Goal: Transaction & Acquisition: Book appointment/travel/reservation

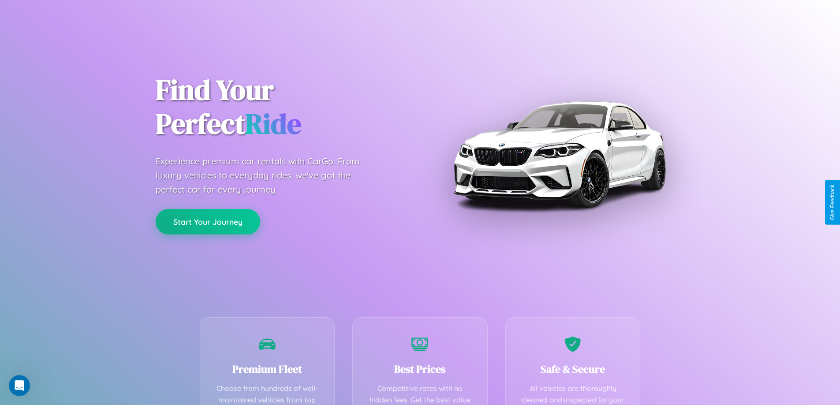
click at [208, 222] on button "Start Your Journey" at bounding box center [208, 222] width 104 height 26
click at [208, 221] on button "Start Your Journey" at bounding box center [208, 222] width 104 height 26
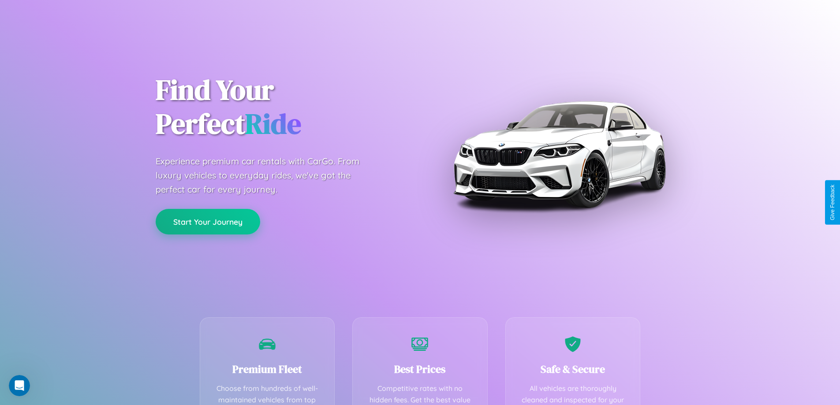
click at [208, 221] on button "Start Your Journey" at bounding box center [208, 222] width 104 height 26
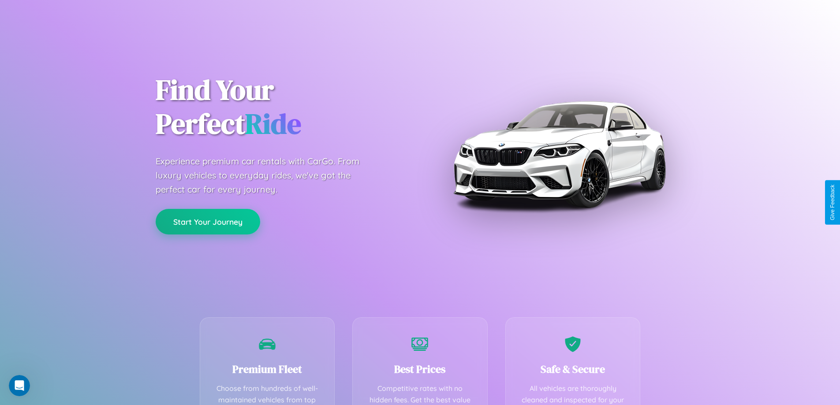
click at [208, 221] on button "Start Your Journey" at bounding box center [208, 222] width 104 height 26
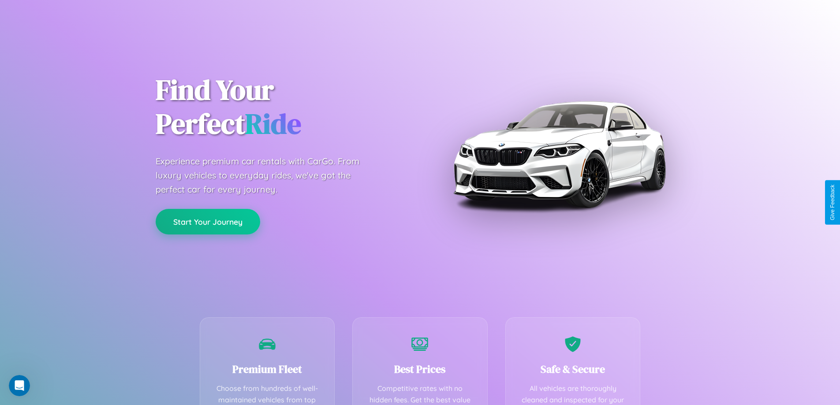
click at [208, 221] on button "Start Your Journey" at bounding box center [208, 222] width 104 height 26
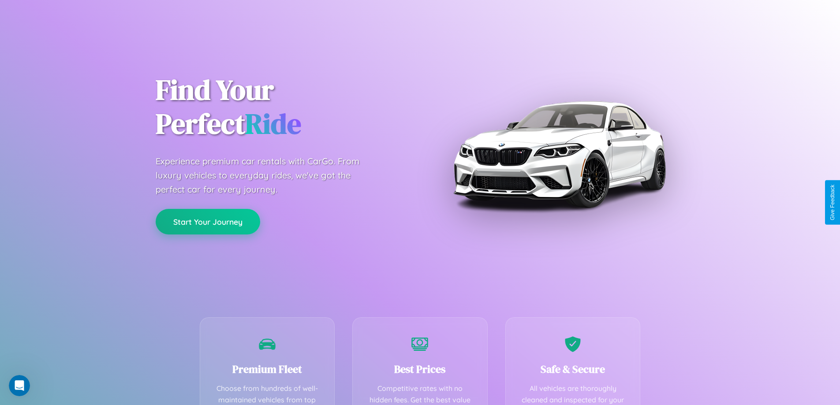
click at [208, 221] on button "Start Your Journey" at bounding box center [208, 222] width 104 height 26
